Goal: Information Seeking & Learning: Check status

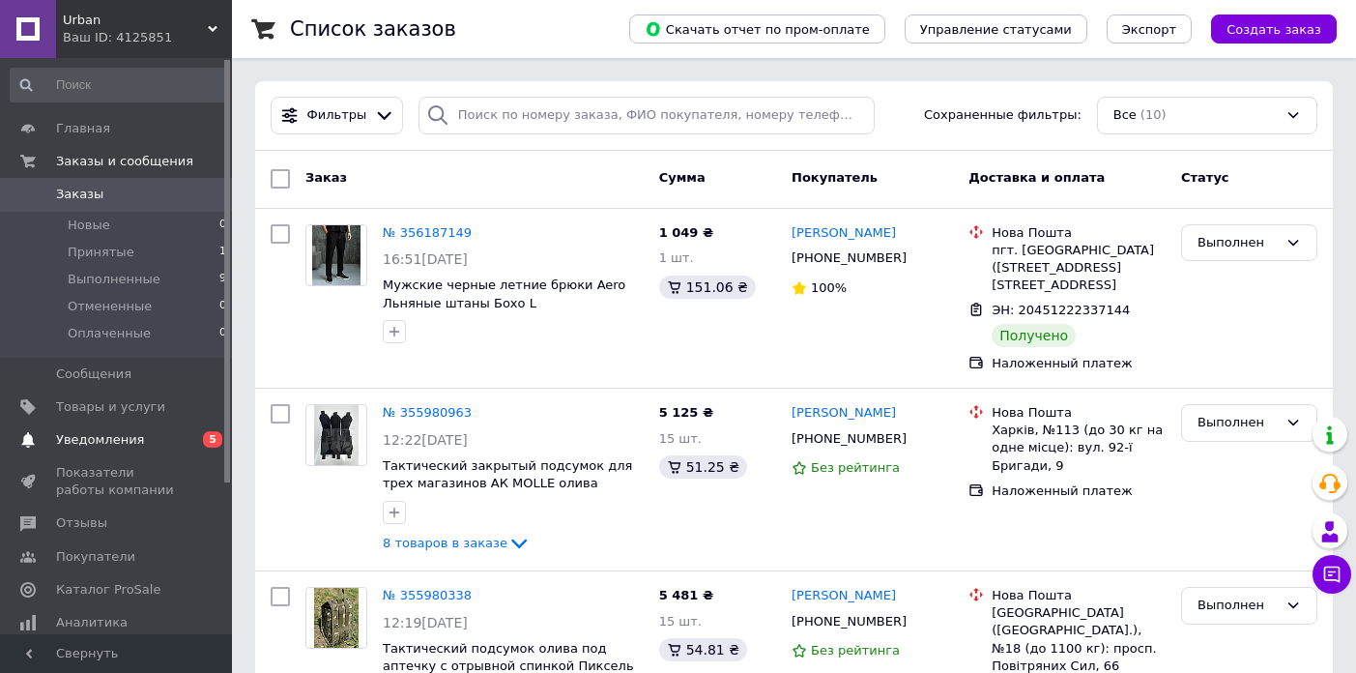
click at [141, 427] on link "Уведомления 0 5" at bounding box center [119, 439] width 238 height 33
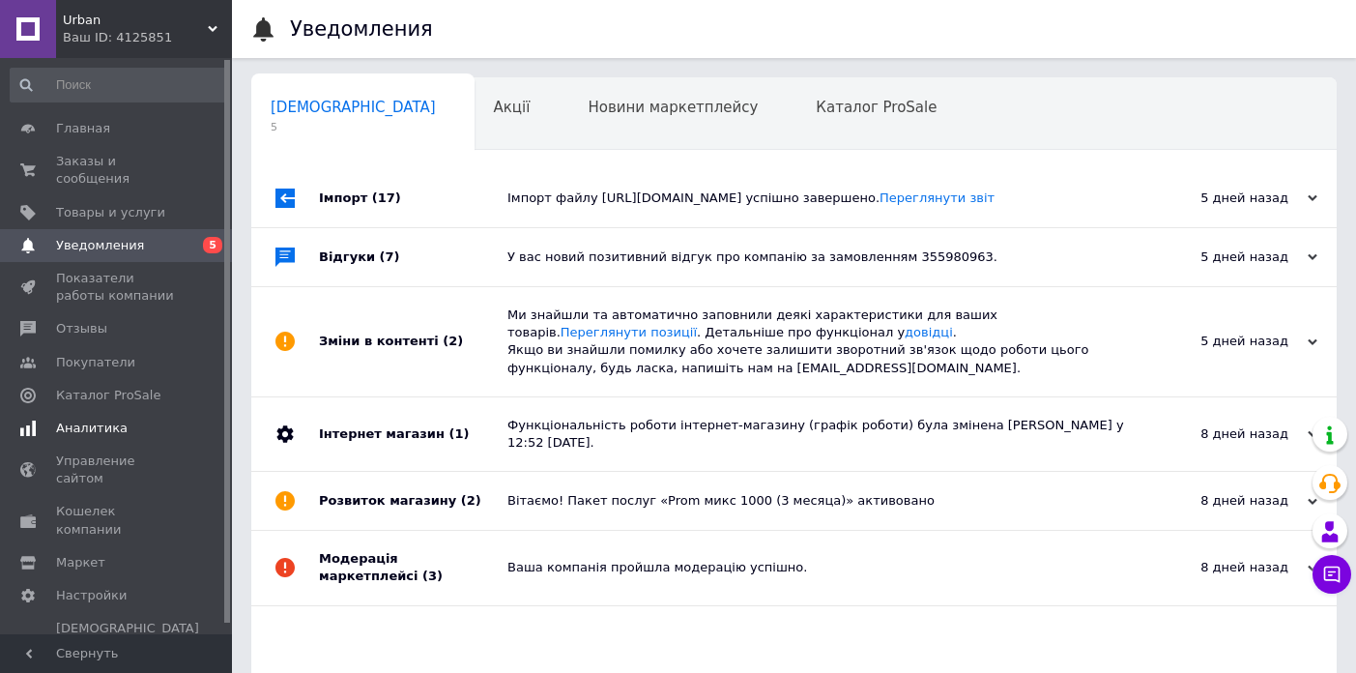
click at [102, 420] on span "Аналитика" at bounding box center [92, 427] width 72 height 17
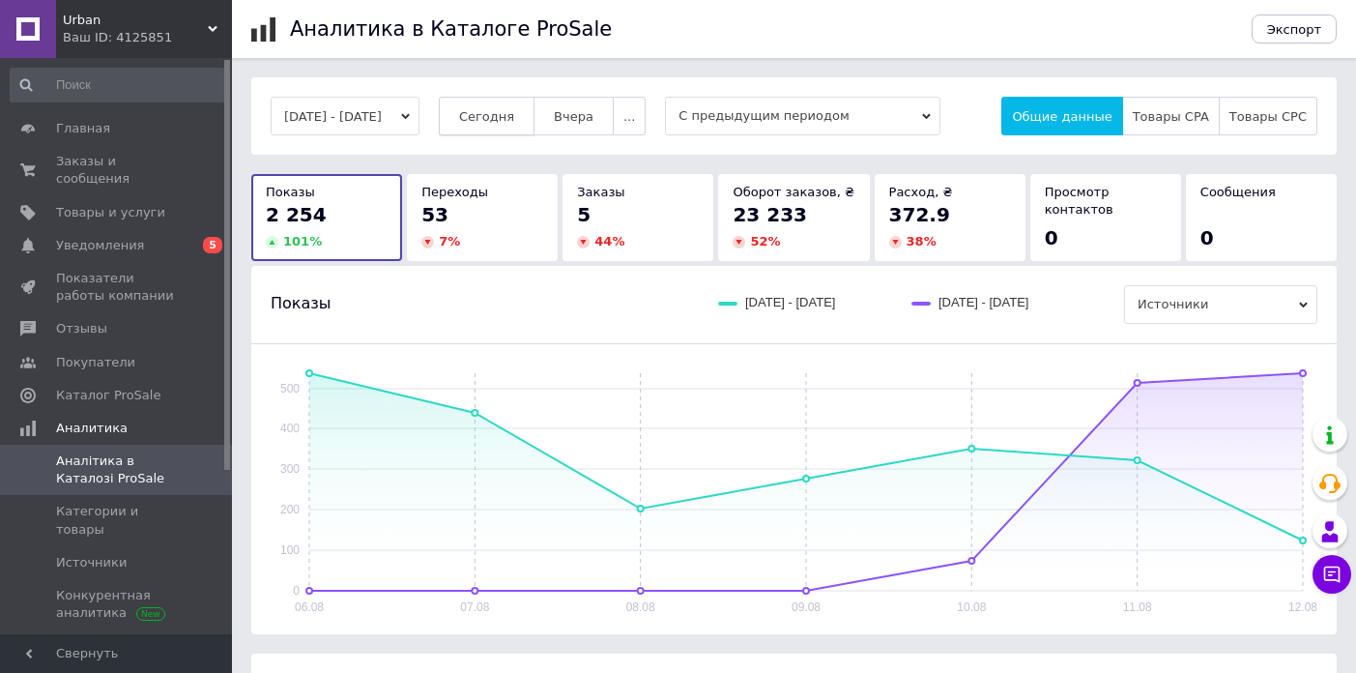
click at [519, 105] on button "Сегодня" at bounding box center [487, 116] width 96 height 39
